Goal: Information Seeking & Learning: Learn about a topic

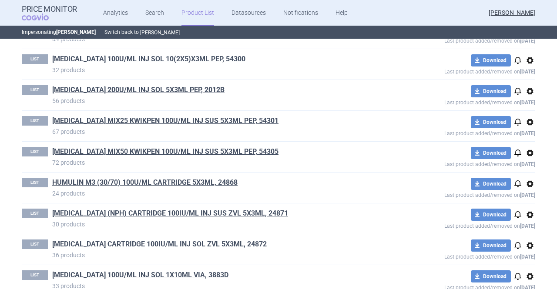
scroll to position [279, 0]
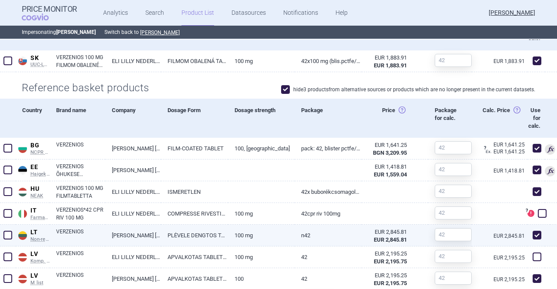
scroll to position [391, 0]
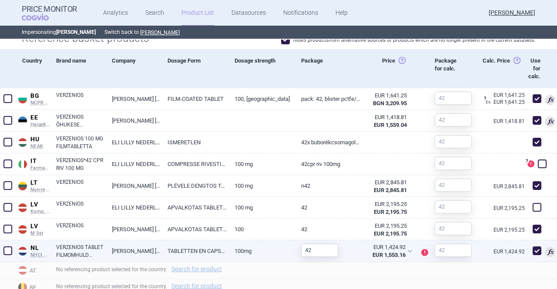
click at [532, 252] on span at bounding box center [536, 251] width 9 height 9
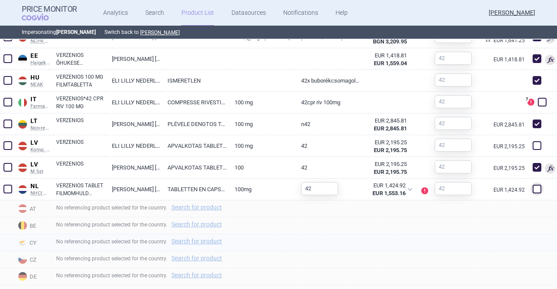
scroll to position [478, 0]
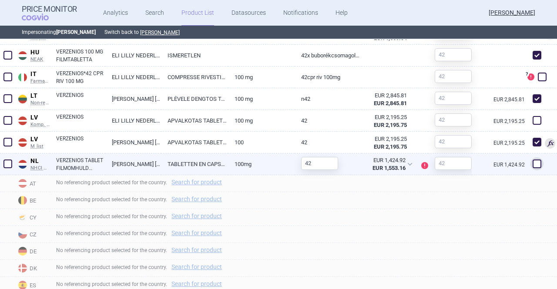
click at [532, 163] on span at bounding box center [536, 164] width 9 height 9
checkbox input "true"
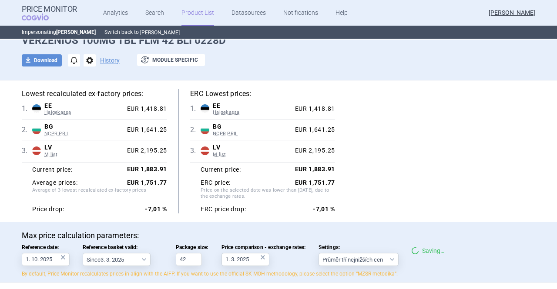
scroll to position [0, 0]
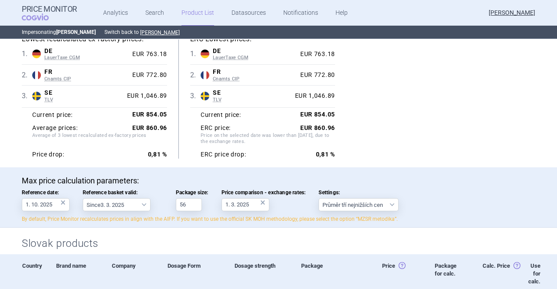
scroll to position [120, 0]
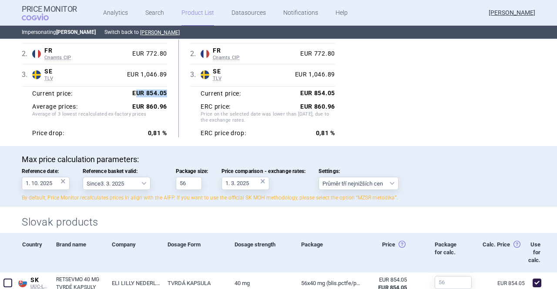
drag, startPoint x: 134, startPoint y: 90, endPoint x: 169, endPoint y: 94, distance: 35.0
click at [169, 94] on div "Lowest recalculated ex-factory prices: 1 . DE LauerTaxe CGM Germany LauerTaxe C…" at bounding box center [100, 75] width 157 height 124
drag, startPoint x: 142, startPoint y: 107, endPoint x: 163, endPoint y: 107, distance: 20.9
click at [163, 107] on strong "EUR 860.96" at bounding box center [149, 106] width 35 height 7
drag, startPoint x: 28, startPoint y: 105, endPoint x: 163, endPoint y: 109, distance: 134.9
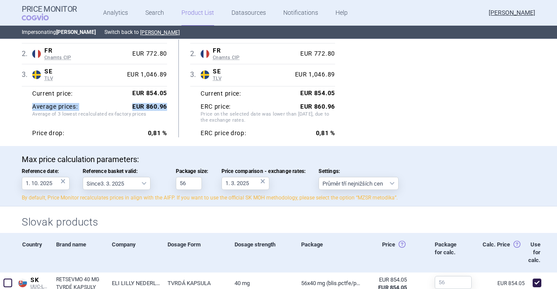
click at [163, 109] on div "Current price: EUR 854.05 Average prices: EUR 860.96 Average of 3 lowest recalc…" at bounding box center [94, 111] width 145 height 51
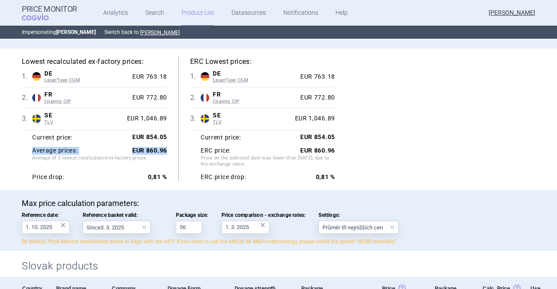
scroll to position [74, 0]
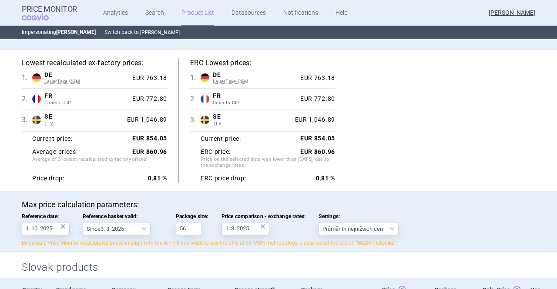
click at [421, 135] on div "Lowest recalculated ex-factory prices: 1 . DE LauerTaxe CGM Germany LauerTaxe C…" at bounding box center [278, 120] width 513 height 124
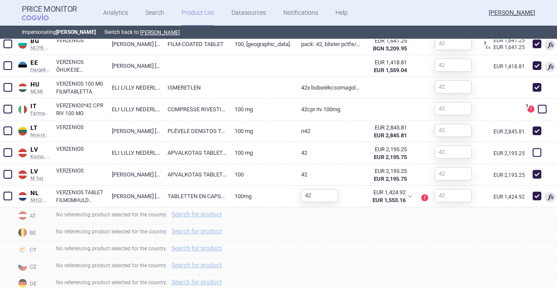
scroll to position [491, 0]
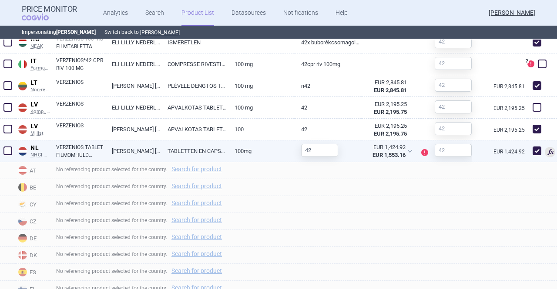
click at [532, 151] on span at bounding box center [536, 151] width 9 height 9
checkbox input "false"
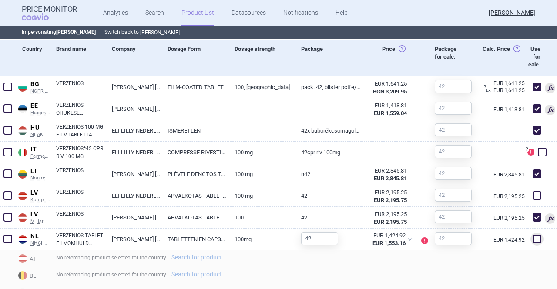
scroll to position [412, 0]
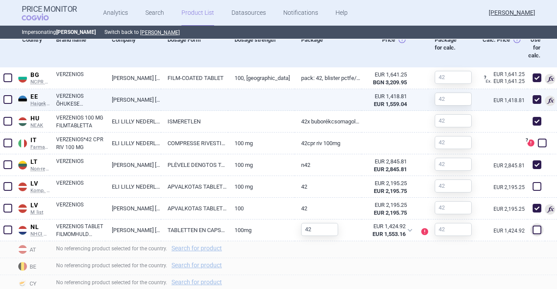
click at [126, 102] on link "[PERSON_NAME] [PERSON_NAME] NEDERLAND B.V" at bounding box center [133, 99] width 56 height 21
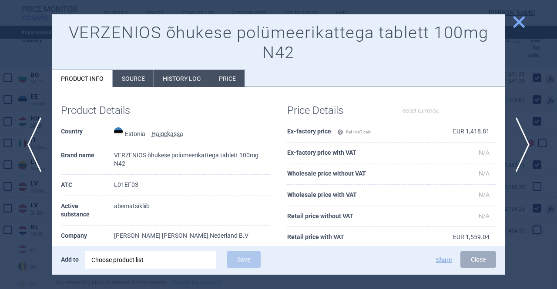
click at [126, 102] on div "Product Details" at bounding box center [113, 109] width 104 height 26
select select "EUR"
click at [165, 80] on li "History log" at bounding box center [182, 78] width 56 height 17
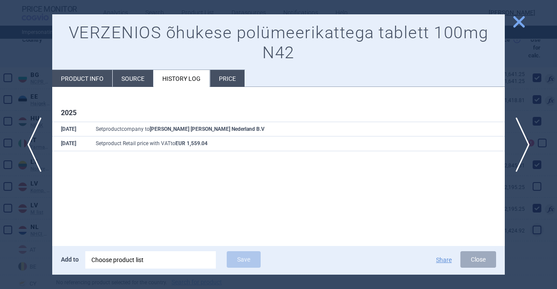
click at [517, 23] on span "close" at bounding box center [518, 21] width 15 height 15
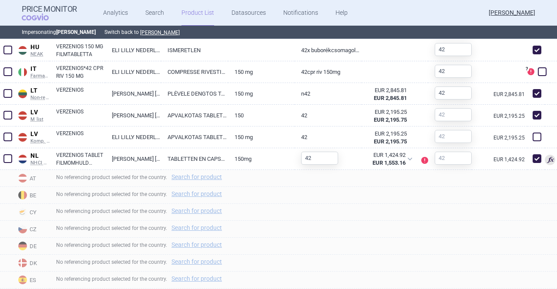
scroll to position [501, 0]
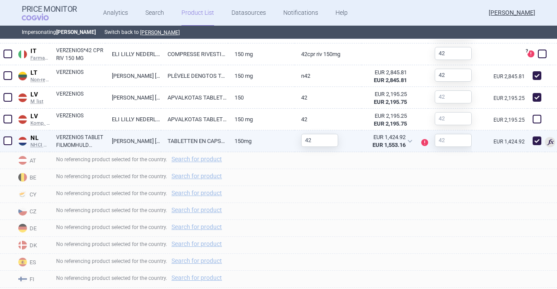
click at [532, 143] on span at bounding box center [536, 141] width 9 height 9
checkbox input "false"
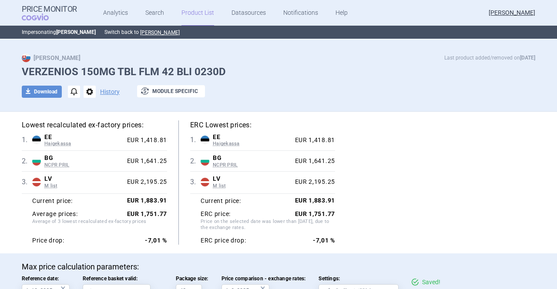
scroll to position [12, 0]
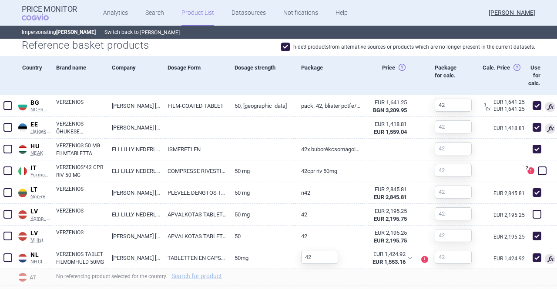
scroll to position [452, 0]
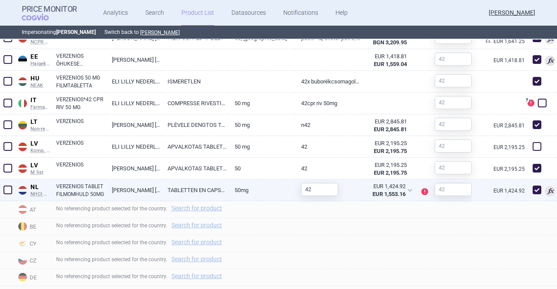
click at [532, 192] on span at bounding box center [536, 190] width 9 height 9
checkbox input "false"
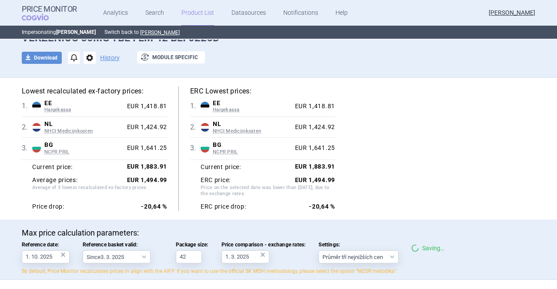
scroll to position [46, 0]
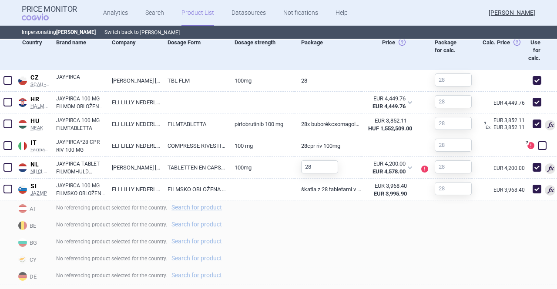
scroll to position [423, 0]
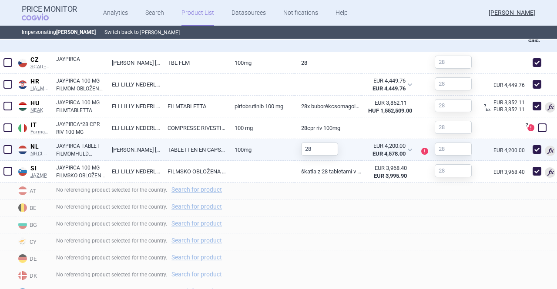
click at [532, 152] on span at bounding box center [536, 149] width 9 height 9
checkbox input "false"
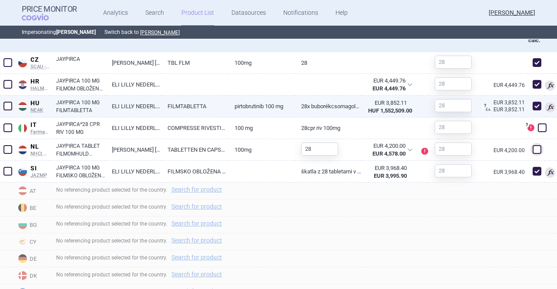
click at [103, 108] on link "JAYPIRCA 100 MG FILMTABLETTA" at bounding box center [80, 107] width 49 height 16
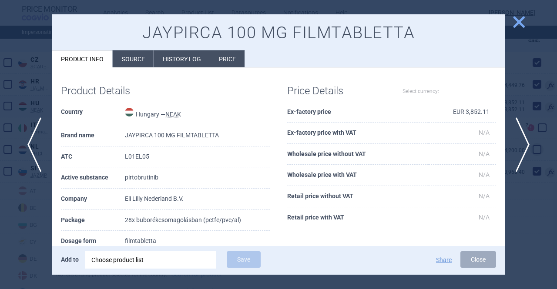
select select "EUR"
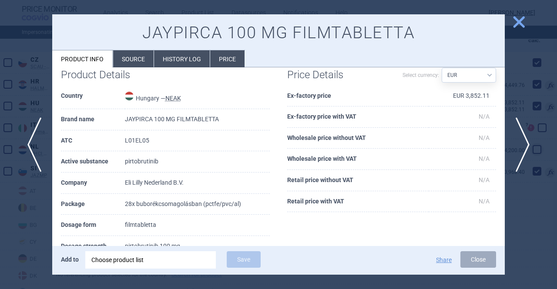
scroll to position [15, 0]
click at [516, 21] on span "close" at bounding box center [518, 21] width 15 height 15
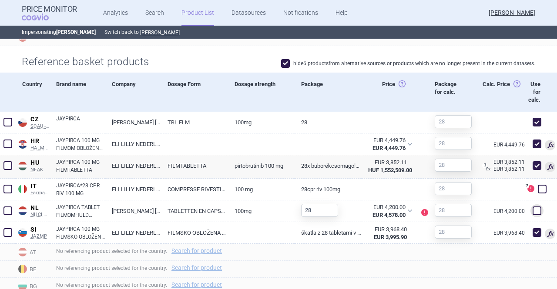
scroll to position [369, 0]
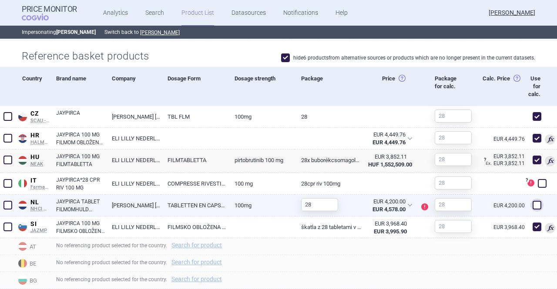
click at [532, 207] on span at bounding box center [536, 205] width 9 height 9
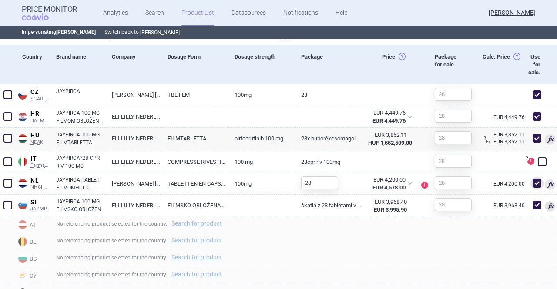
scroll to position [392, 0]
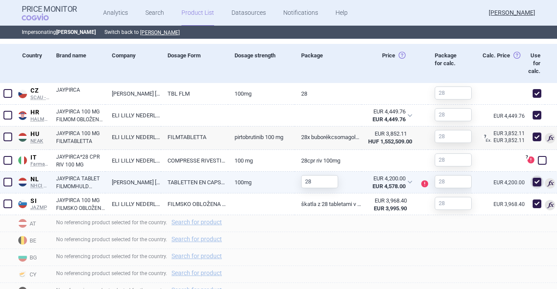
click at [532, 180] on span at bounding box center [536, 182] width 9 height 9
checkbox input "false"
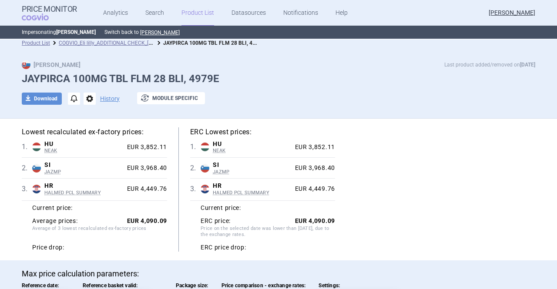
scroll to position [0, 0]
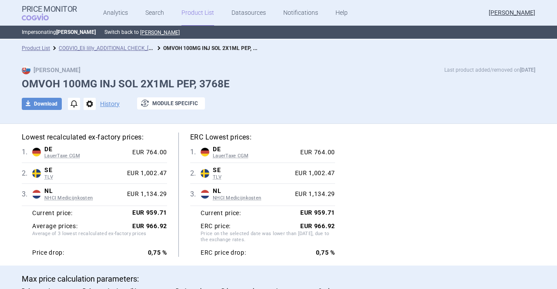
scroll to position [0, 0]
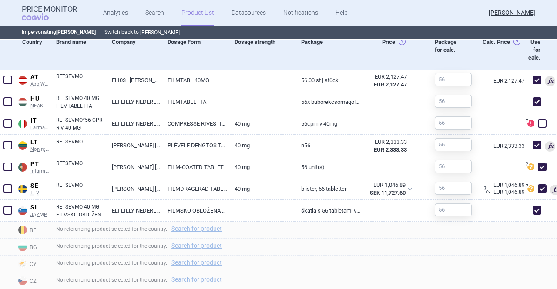
scroll to position [404, 0]
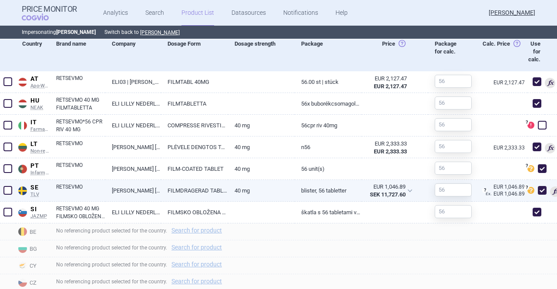
click at [90, 192] on link "RETSEVMO" at bounding box center [80, 191] width 49 height 16
select select "EUR"
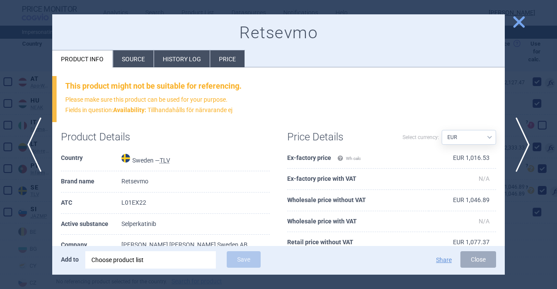
click at [138, 55] on li "Source" at bounding box center [133, 58] width 40 height 17
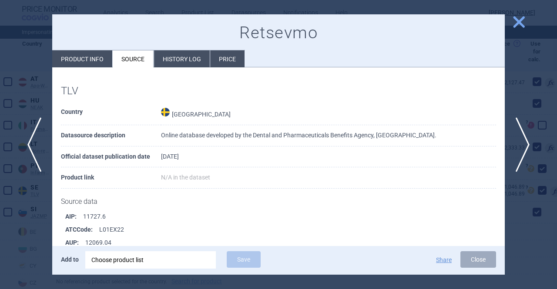
click at [184, 63] on li "History log" at bounding box center [182, 58] width 56 height 17
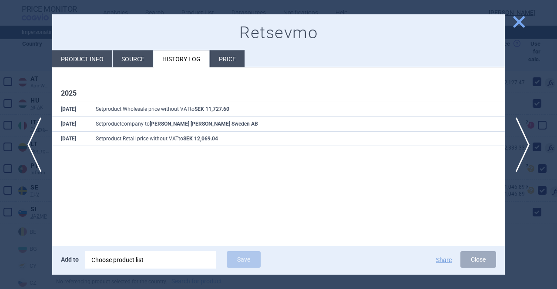
click at [517, 24] on span "close" at bounding box center [518, 21] width 15 height 15
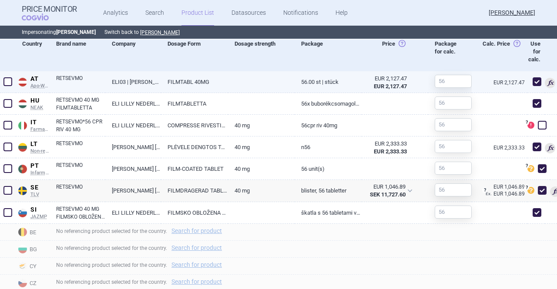
click at [154, 79] on link "ELI03 | ELI LILLY GES.M.B.H" at bounding box center [133, 81] width 56 height 21
select select "EUR"
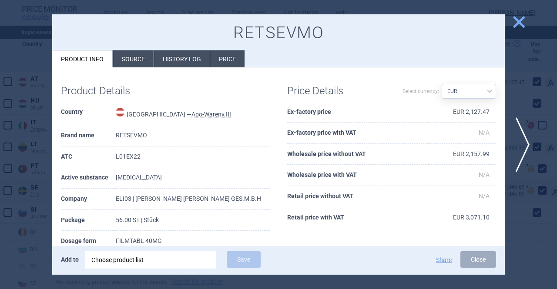
click at [174, 65] on li "History log" at bounding box center [182, 58] width 56 height 17
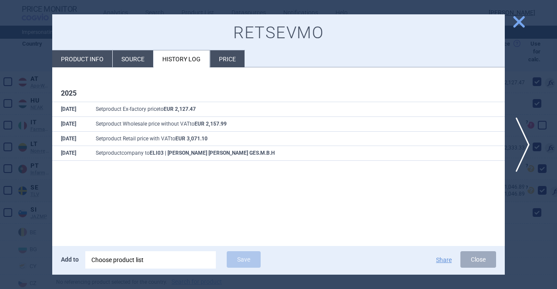
click at [519, 20] on span "close" at bounding box center [518, 21] width 15 height 15
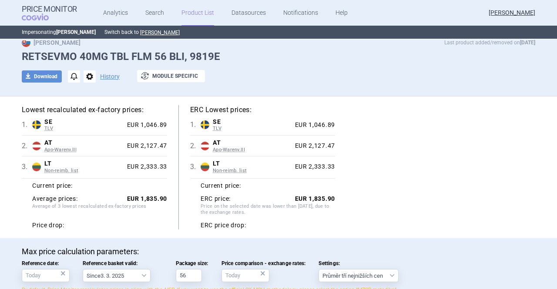
scroll to position [26, 0]
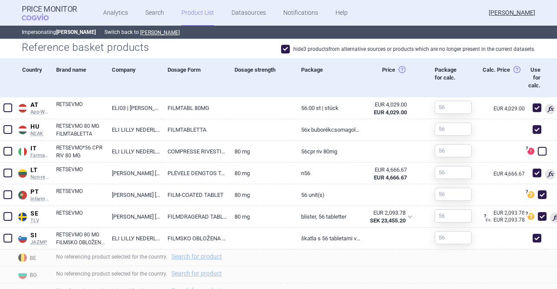
scroll to position [379, 0]
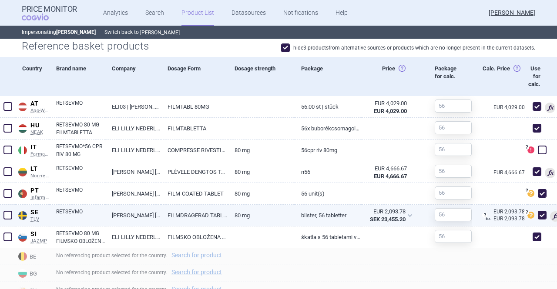
click at [134, 223] on link "[PERSON_NAME] [PERSON_NAME] SWEDEN AB" at bounding box center [133, 215] width 56 height 21
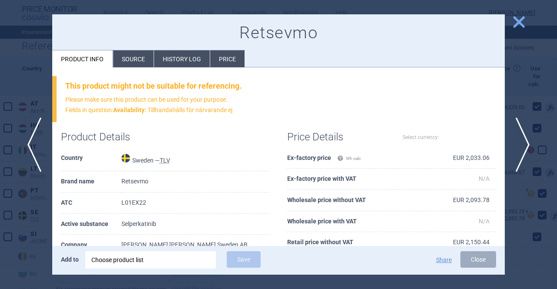
select select "EUR"
click at [170, 58] on li "History log" at bounding box center [182, 58] width 56 height 17
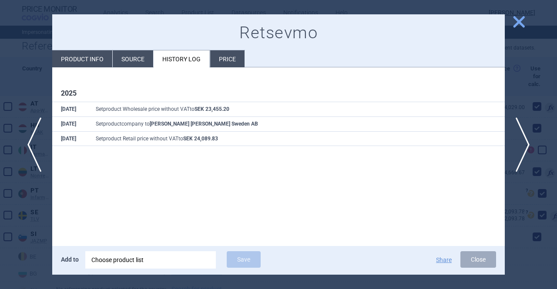
click at [517, 19] on span "close" at bounding box center [518, 21] width 15 height 15
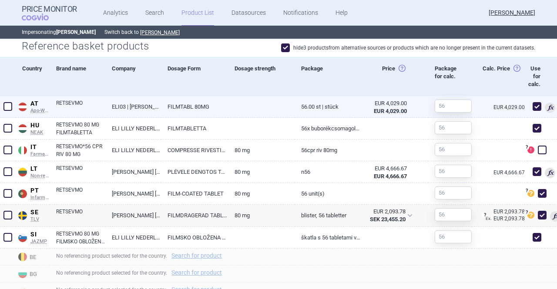
click at [202, 107] on link "FILMTABL 80MG" at bounding box center [194, 106] width 67 height 21
select select "EUR"
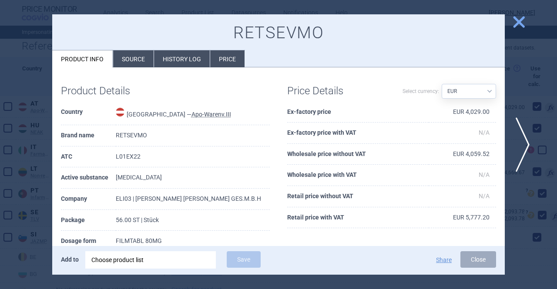
click at [188, 62] on li "History log" at bounding box center [182, 58] width 56 height 17
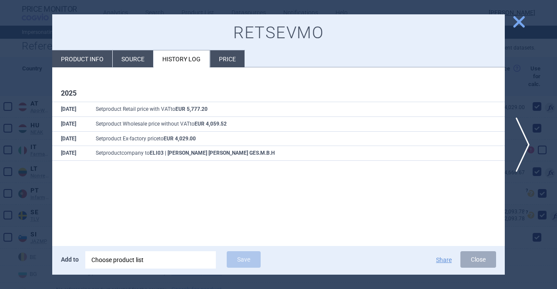
click at [518, 21] on span "close" at bounding box center [518, 21] width 15 height 15
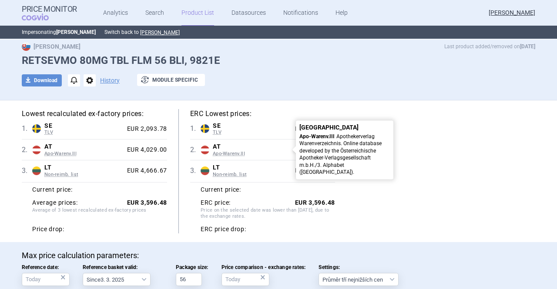
scroll to position [23, 0]
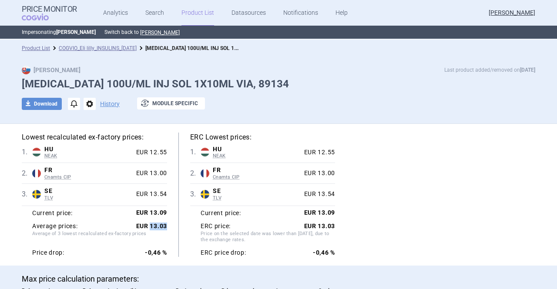
drag, startPoint x: 147, startPoint y: 225, endPoint x: 164, endPoint y: 226, distance: 17.4
click at [164, 226] on div "Lowest recalculated ex-factory prices: 1 . HU NEAK Hungary NEAK PUPHA database …" at bounding box center [100, 195] width 157 height 124
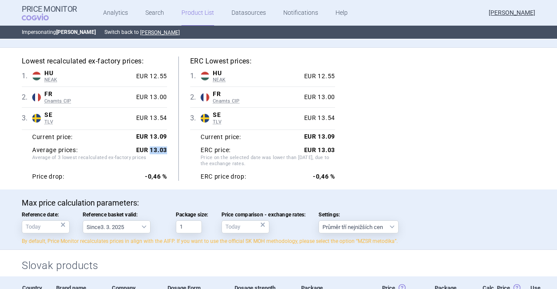
scroll to position [17, 0]
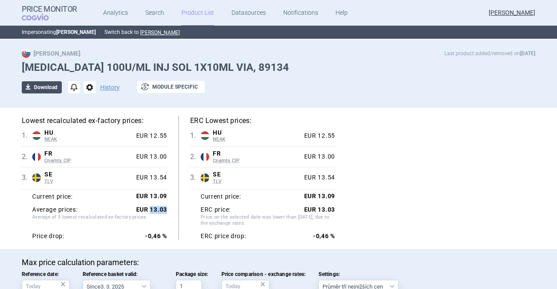
click at [36, 86] on button "download Download" at bounding box center [42, 87] width 40 height 12
select select "EUR"
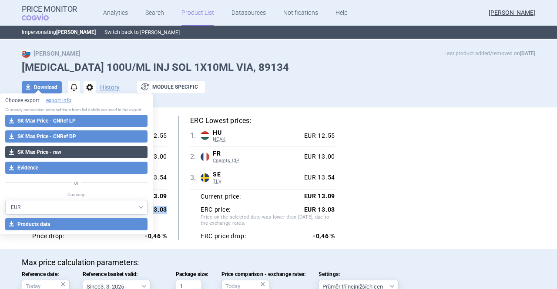
click at [42, 154] on button "download SK Max Price - raw" at bounding box center [76, 152] width 142 height 12
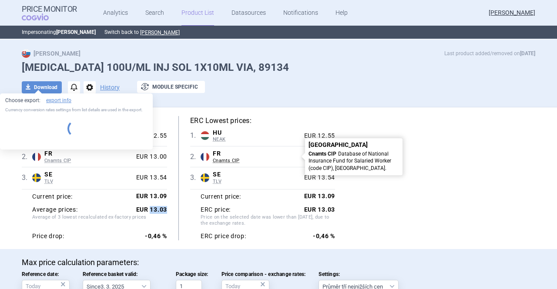
select select "EUR"
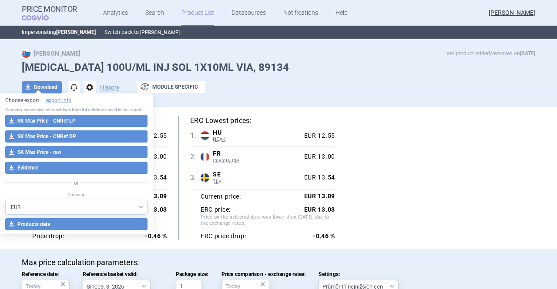
click at [183, 100] on div at bounding box center [278, 100] width 513 height 4
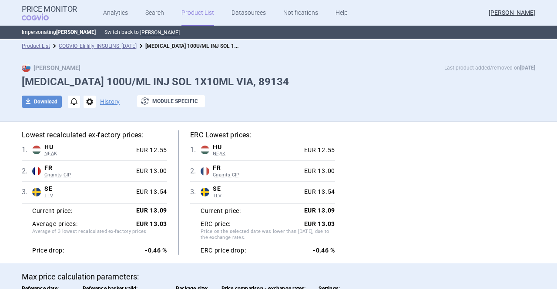
scroll to position [0, 0]
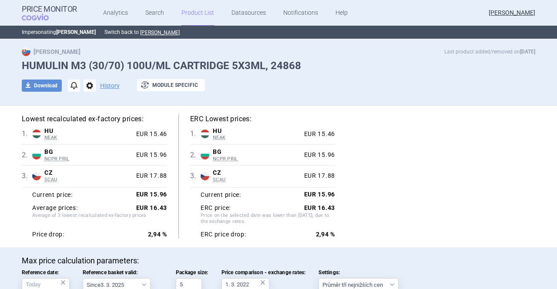
scroll to position [15, 0]
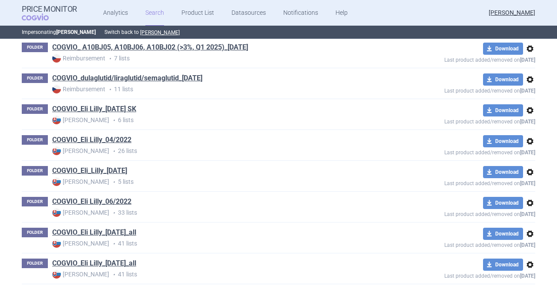
scroll to position [299, 0]
click at [127, 168] on link "COGVIO_Eli_Lilly_[DATE]" at bounding box center [89, 171] width 75 height 10
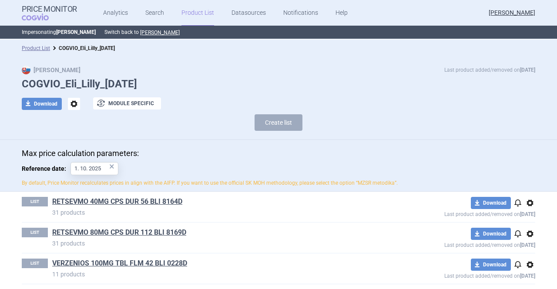
click at [198, 12] on link "Product List" at bounding box center [197, 13] width 33 height 26
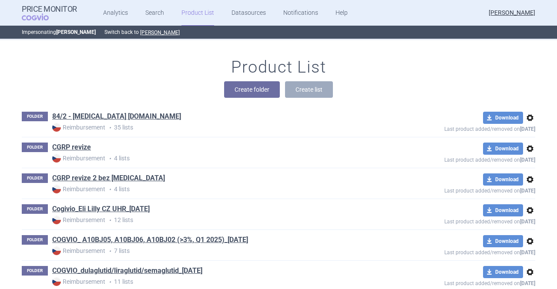
scroll to position [550, 0]
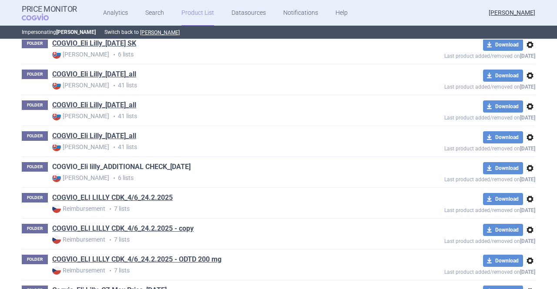
click at [127, 164] on link "COGVIO_Eli lilly_ADDITIONAL CHECK_[DATE]" at bounding box center [121, 167] width 138 height 10
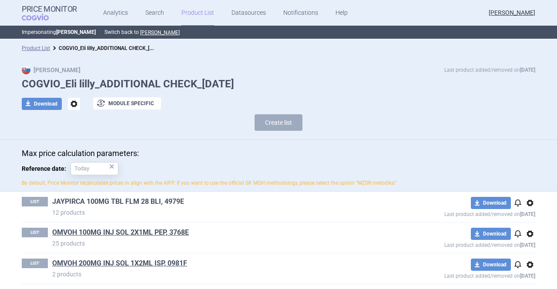
click at [144, 203] on link "JAYPIRCA 100MG TBL FLM 28 BLI, 4979E" at bounding box center [118, 202] width 132 height 10
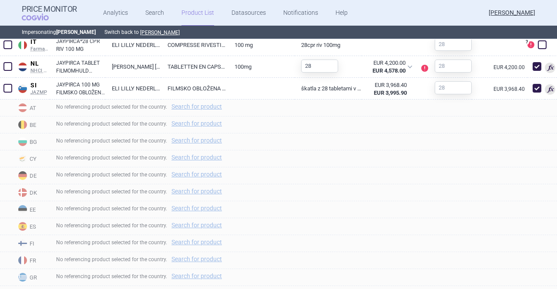
scroll to position [517, 0]
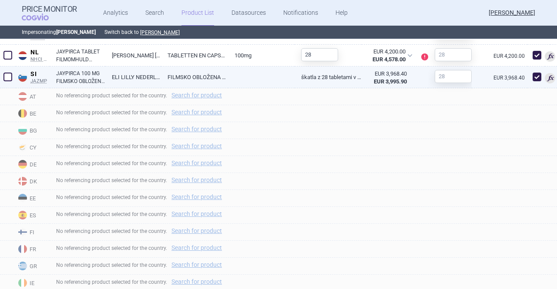
click at [530, 81] on span at bounding box center [536, 76] width 13 height 13
checkbox input "false"
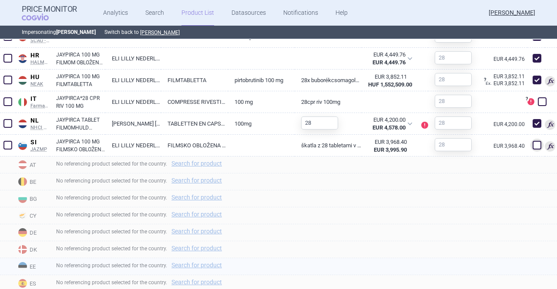
scroll to position [454, 0]
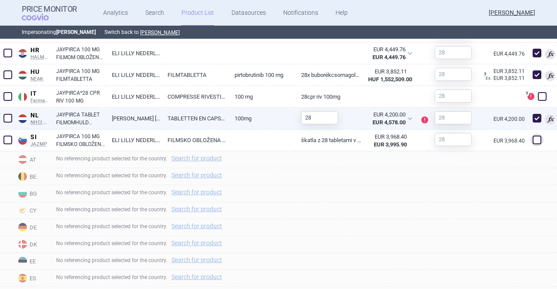
click at [534, 117] on span at bounding box center [536, 118] width 9 height 9
checkbox input "false"
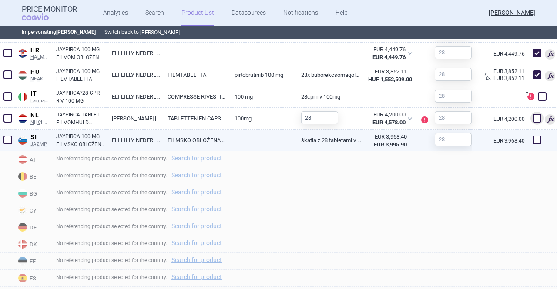
click at [532, 139] on span at bounding box center [536, 140] width 9 height 9
checkbox input "true"
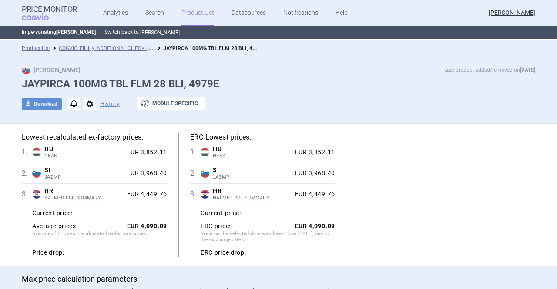
click at [190, 11] on link "Product List" at bounding box center [197, 13] width 33 height 26
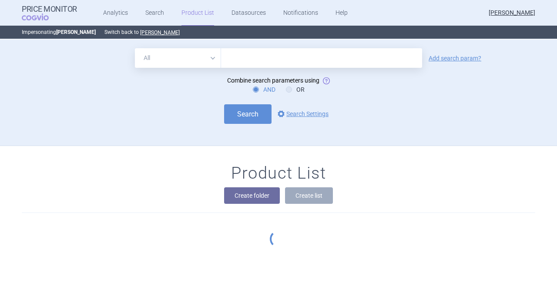
scroll to position [106, 0]
